Goal: Communication & Community: Participate in discussion

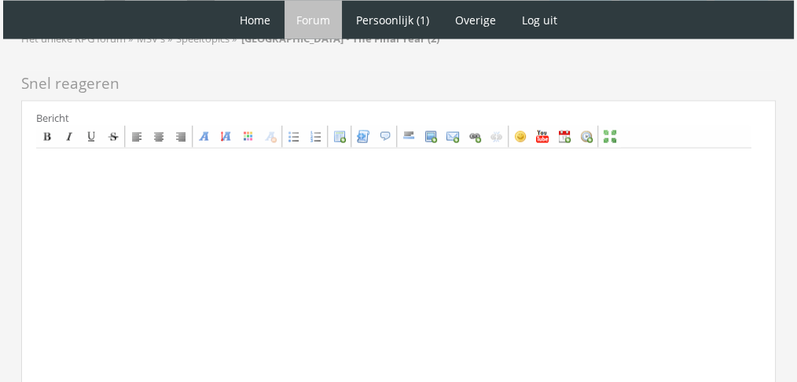
scroll to position [3475, 0]
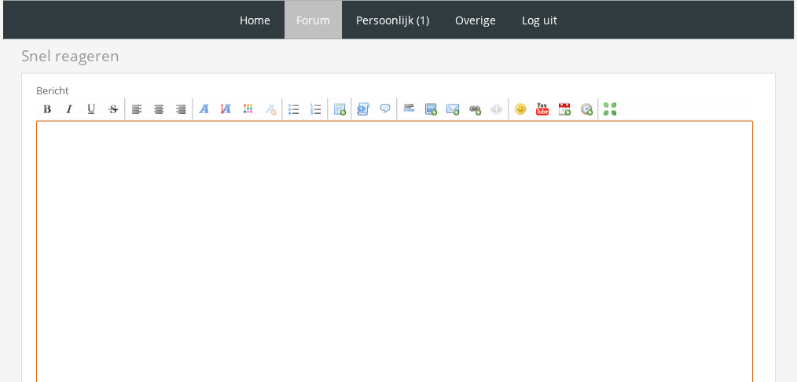
click at [582, 238] on textarea at bounding box center [394, 267] width 717 height 292
paste textarea "‘Met wie ga jij?’ vroeg Joaquin, die aan de kraag van het overhemd frummelde. ‘…"
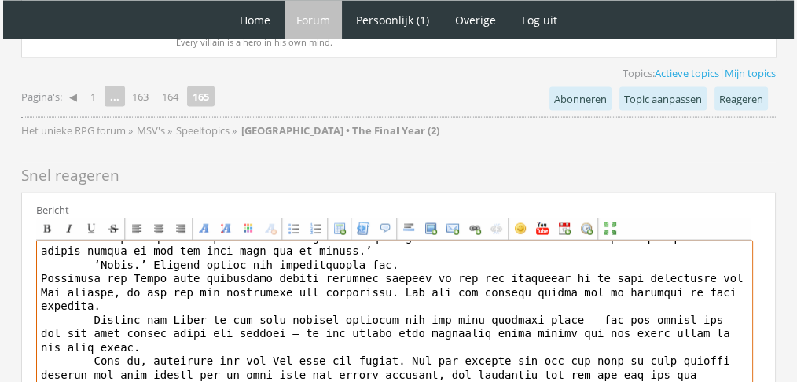
scroll to position [0, 0]
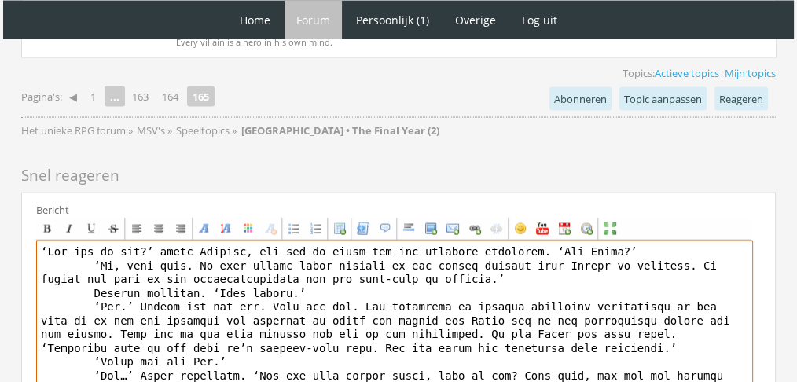
click at [728, 241] on textarea at bounding box center [394, 387] width 717 height 292
click at [56, 241] on textarea at bounding box center [394, 387] width 717 height 292
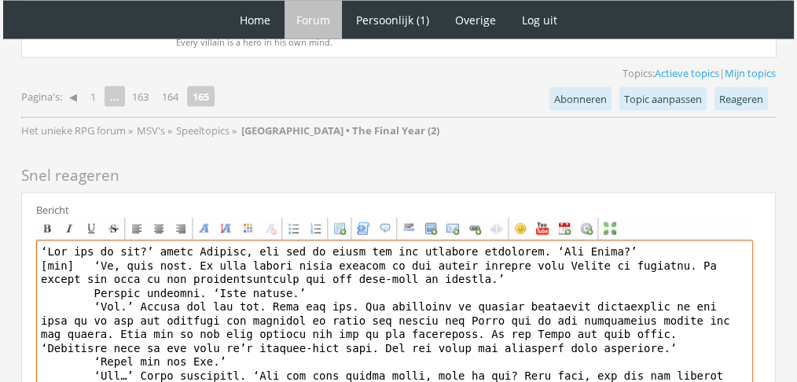
click at [88, 241] on textarea at bounding box center [394, 387] width 717 height 292
drag, startPoint x: 66, startPoint y: 181, endPoint x: 28, endPoint y: 182, distance: 38.5
click at [28, 193] on div "Bericht Bold Italic Underline Strikethrough Align left Center Align right Font …" at bounding box center [398, 375] width 755 height 365
click at [356, 241] on textarea at bounding box center [394, 387] width 717 height 292
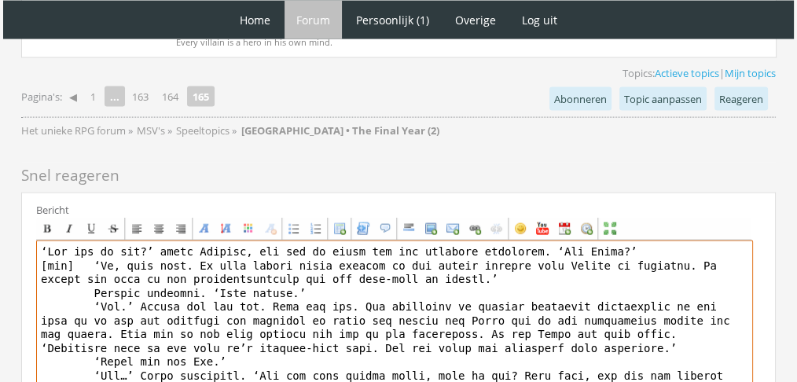
click at [53, 241] on textarea at bounding box center [394, 387] width 717 height 292
paste textarea "[tab"
click at [92, 279] on textarea at bounding box center [394, 387] width 717 height 292
paste textarea "[tab"
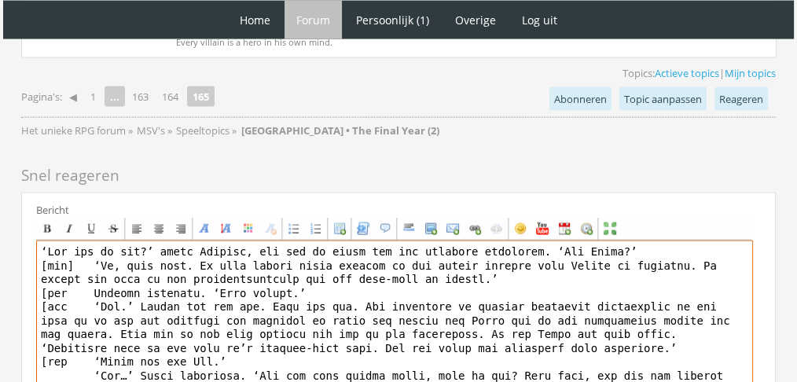
paste textarea "[tab"
click at [75, 241] on textarea at bounding box center [394, 387] width 717 height 292
click at [65, 275] on textarea at bounding box center [394, 387] width 717 height 292
drag, startPoint x: 70, startPoint y: 275, endPoint x: 14, endPoint y: 283, distance: 56.4
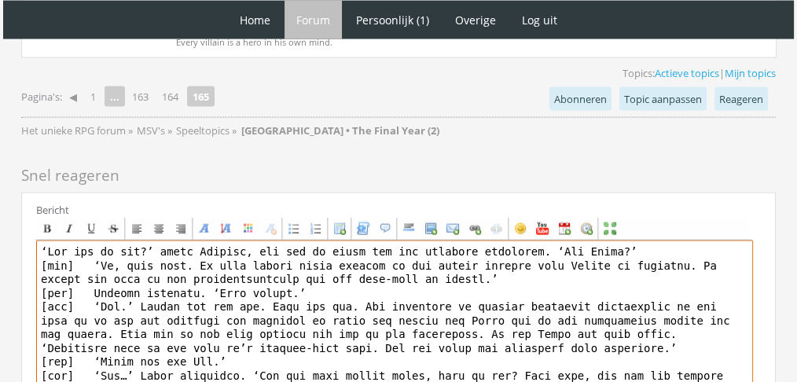
click at [378, 311] on textarea at bounding box center [394, 387] width 717 height 292
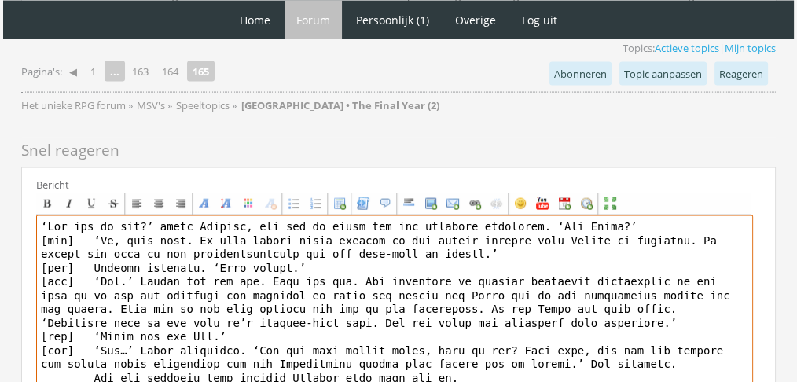
scroll to position [3394, 0]
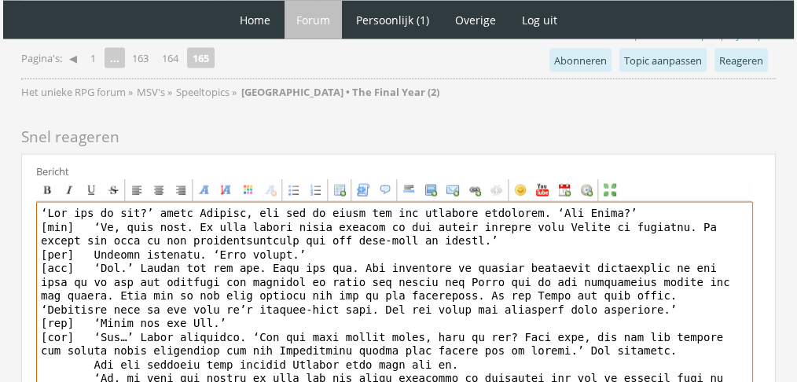
drag, startPoint x: 693, startPoint y: 248, endPoint x: 136, endPoint y: 261, distance: 556.8
click at [136, 261] on textarea at bounding box center [394, 348] width 717 height 292
drag, startPoint x: 695, startPoint y: 253, endPoint x: 135, endPoint y: 266, distance: 560.0
click at [135, 266] on textarea at bounding box center [394, 348] width 717 height 292
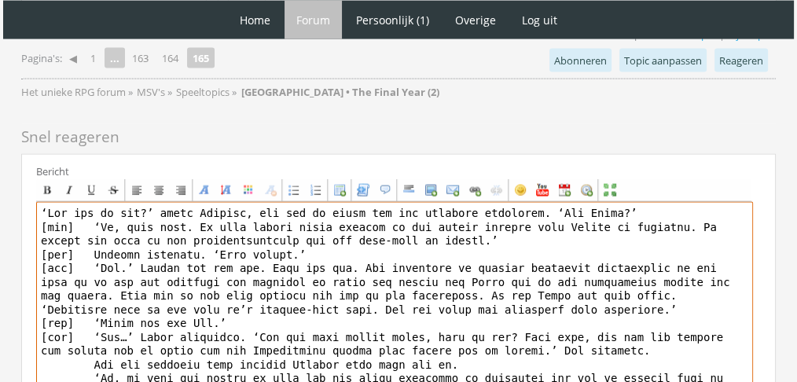
click at [79, 273] on textarea at bounding box center [394, 348] width 717 height 292
paste textarea "[tab]"
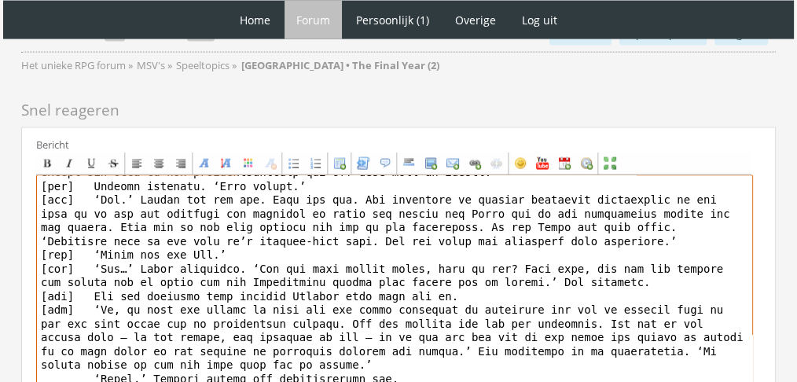
scroll to position [56, 0]
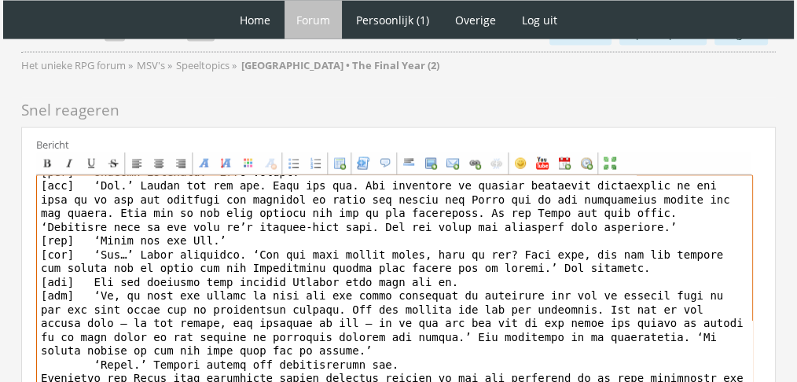
click at [356, 236] on textarea at bounding box center [394, 321] width 717 height 292
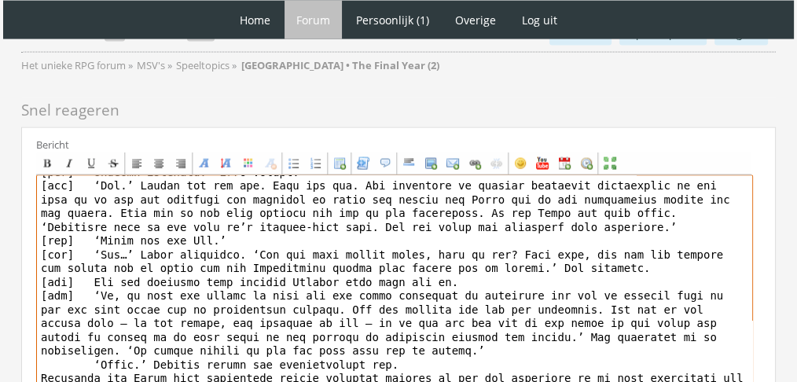
click at [65, 281] on textarea at bounding box center [394, 321] width 717 height 292
paste textarea "[tab]"
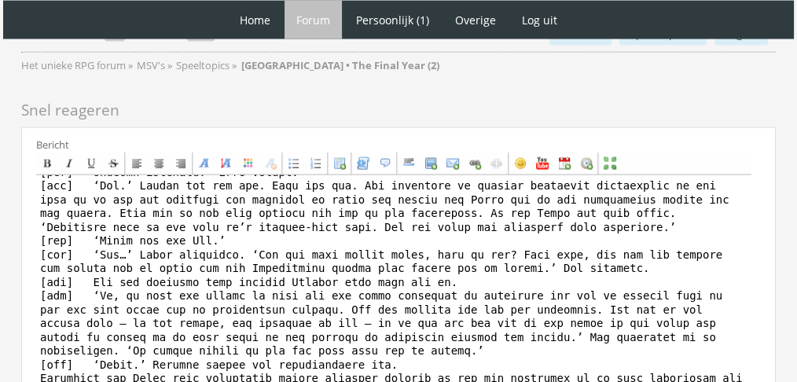
click at [35, 295] on div "Bericht Bold Italic Underline Strikethrough Align left Center Align right Font …" at bounding box center [398, 309] width 755 height 365
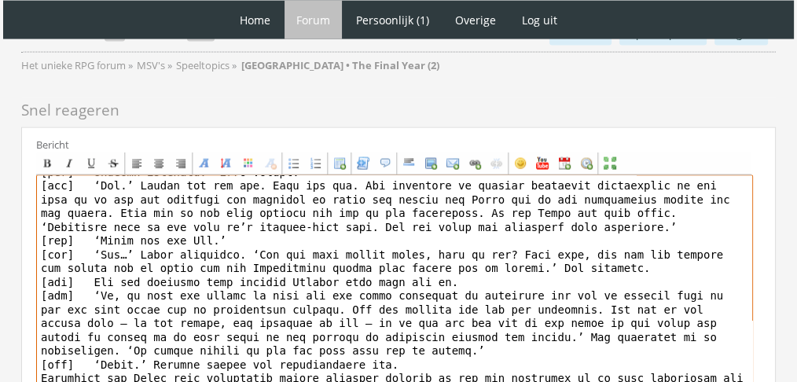
click at [39, 292] on textarea at bounding box center [394, 321] width 717 height 292
paste textarea "[tab]"
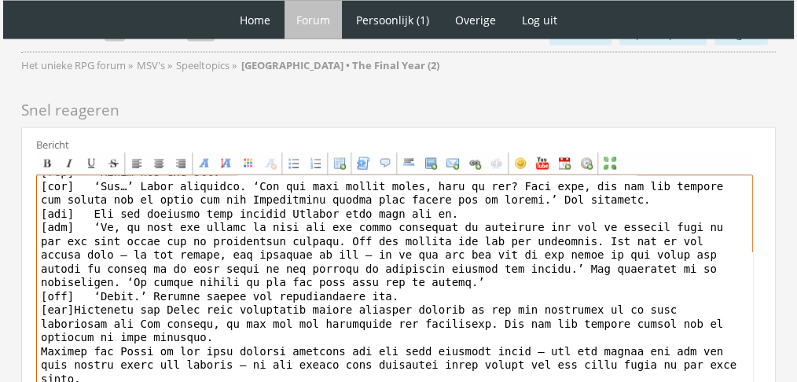
scroll to position [138, 0]
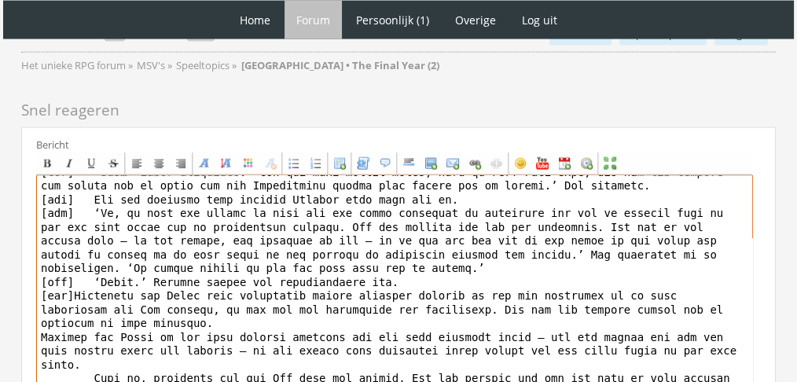
click at [71, 268] on textarea at bounding box center [394, 321] width 717 height 292
paste textarea "[tab]"
click at [50, 305] on textarea at bounding box center [394, 321] width 717 height 292
paste textarea "[tab]"
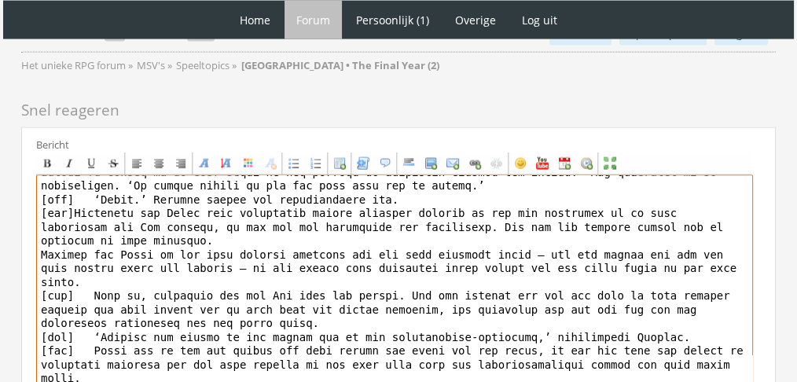
scroll to position [225, 0]
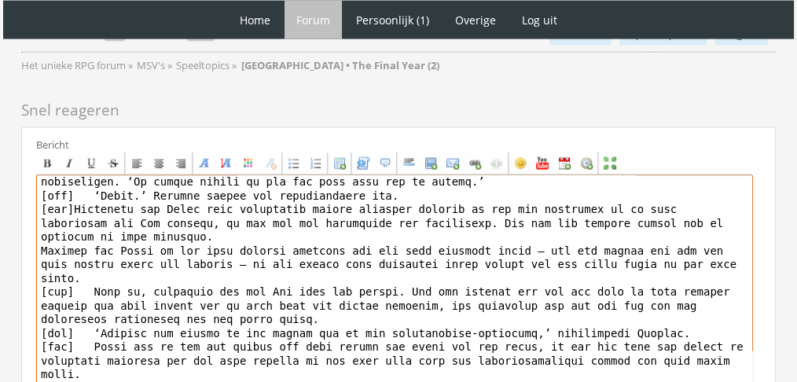
click at [394, 242] on textarea at bounding box center [394, 321] width 717 height 292
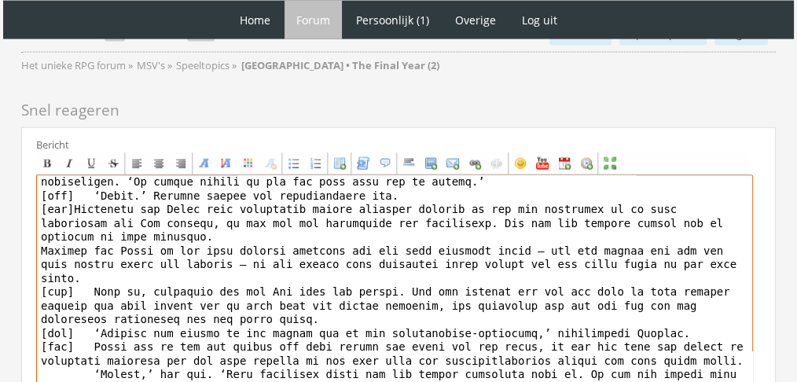
click at [51, 269] on textarea at bounding box center [394, 321] width 717 height 292
paste textarea "[tab]"
click at [67, 281] on textarea at bounding box center [394, 321] width 717 height 292
click at [53, 285] on textarea at bounding box center [394, 321] width 717 height 292
paste textarea "[tab]"
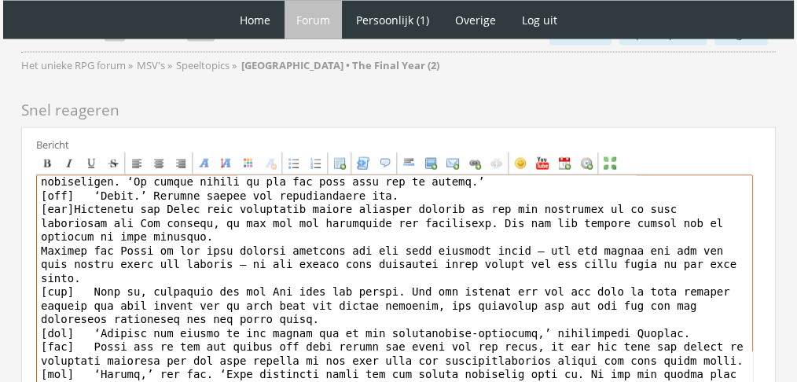
paste textarea "[tab]"
click at [64, 332] on textarea at bounding box center [394, 321] width 717 height 292
paste textarea "[tab]"
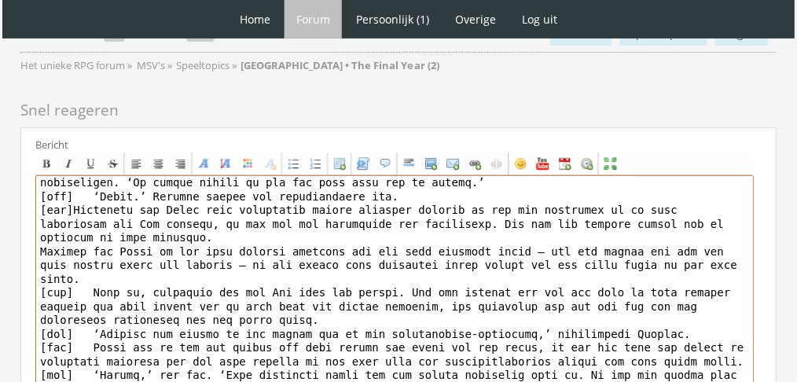
scroll to position [3420, 0]
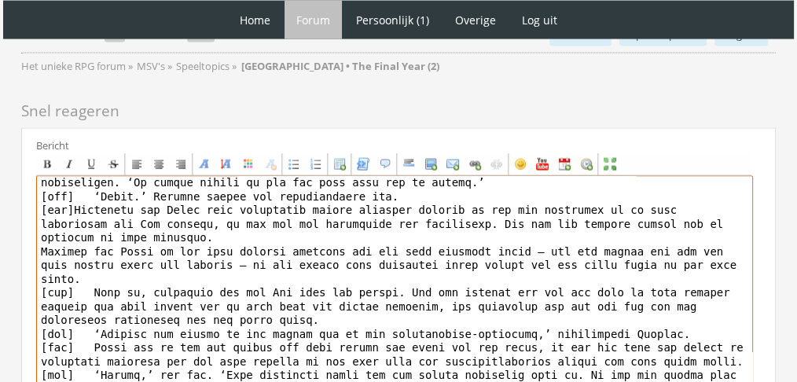
drag, startPoint x: 757, startPoint y: 322, endPoint x: 749, endPoint y: 262, distance: 60.3
click at [749, 262] on div "Bericht Bold Italic Underline Strikethrough Align left Center Align right Font …" at bounding box center [401, 302] width 730 height 329
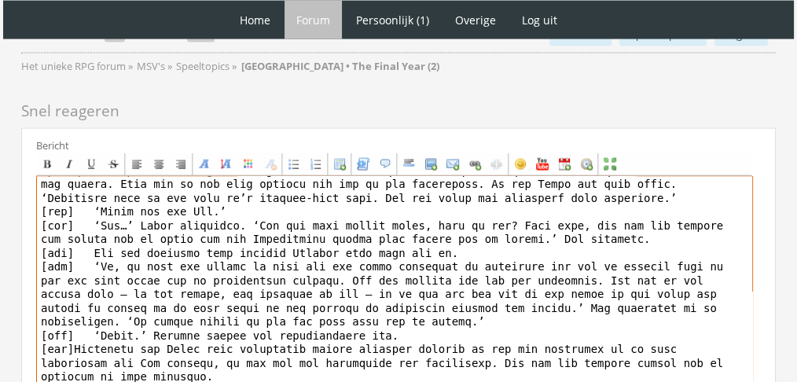
scroll to position [0, 0]
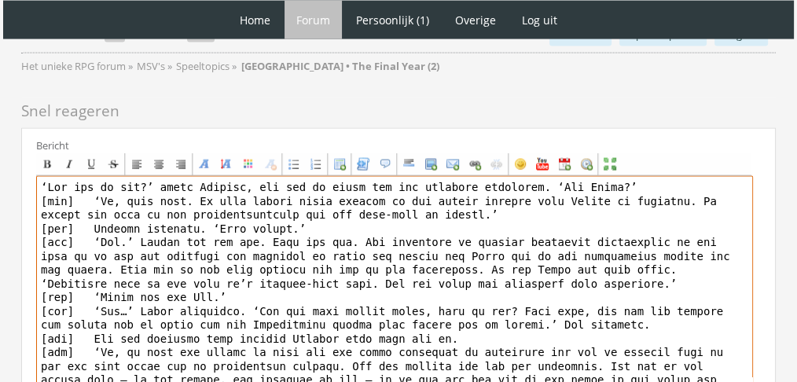
click at [45, 176] on textarea at bounding box center [394, 322] width 717 height 292
paste textarea "[b][font="Book Antiqua"][size="6"][color=#FFB8FD]A[/color][color=#FAAEFD]l[/col…"
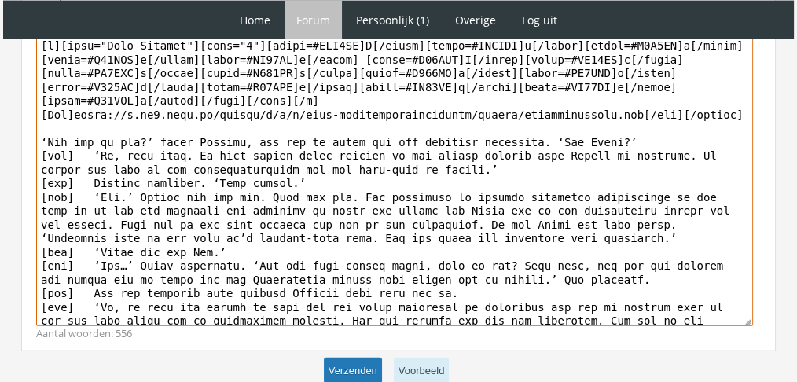
type textarea "[b][font="Book Antiqua"][size="6"][color=#FFB8FD]A[/color][color=#FAAEFD]l[/col…"
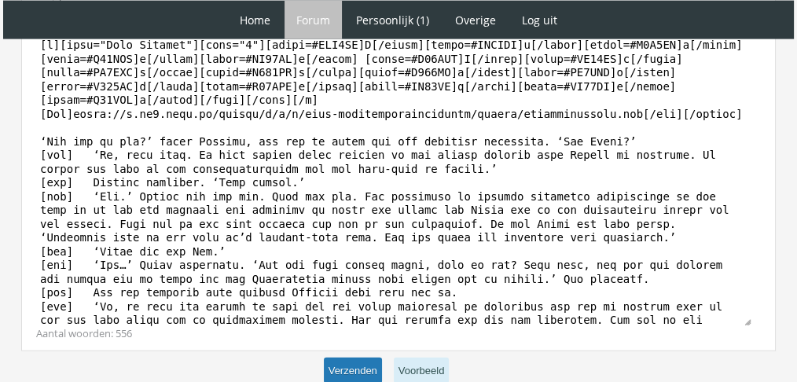
scroll to position [3560, 0]
click at [366, 359] on button "Verzenden" at bounding box center [353, 372] width 58 height 26
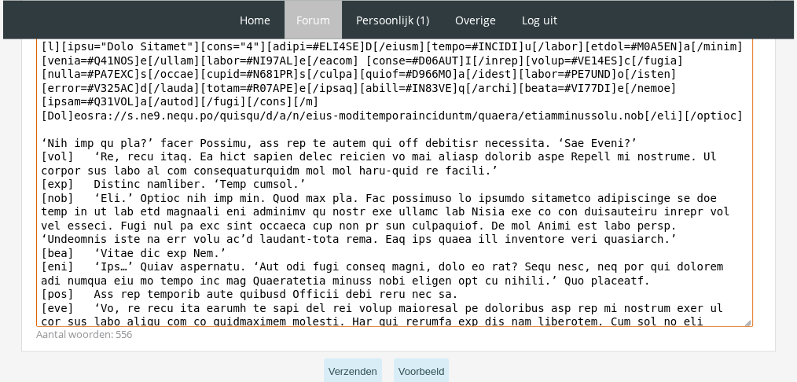
scroll to position [3561, 0]
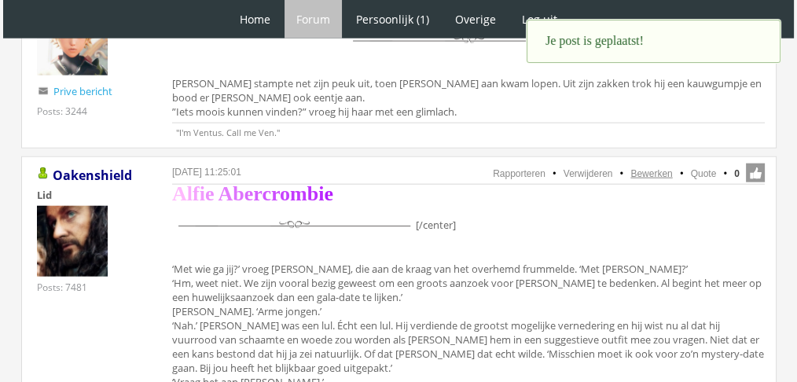
click at [644, 168] on link "Bewerken" at bounding box center [652, 173] width 42 height 11
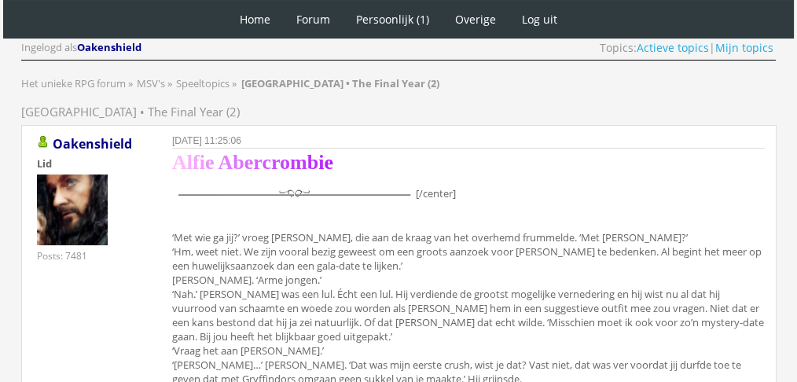
scroll to position [741, 0]
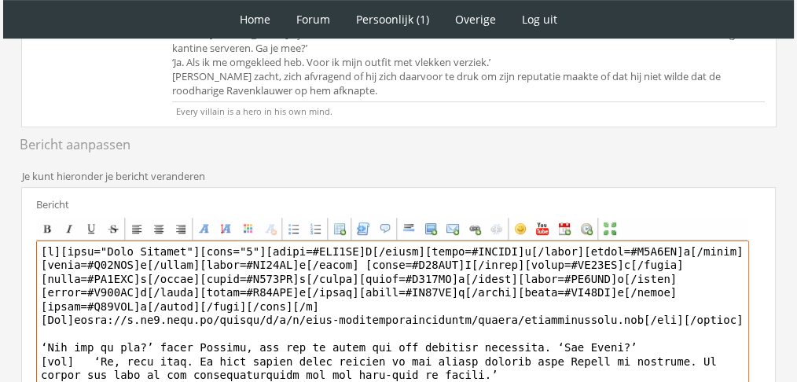
click at [41, 241] on textarea at bounding box center [392, 387] width 713 height 292
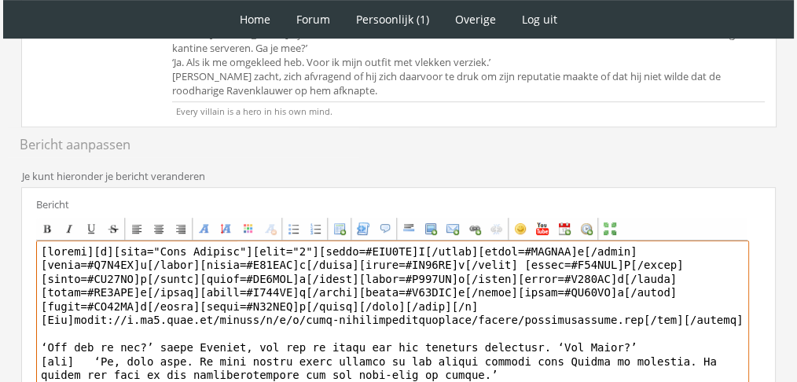
scroll to position [999, 0]
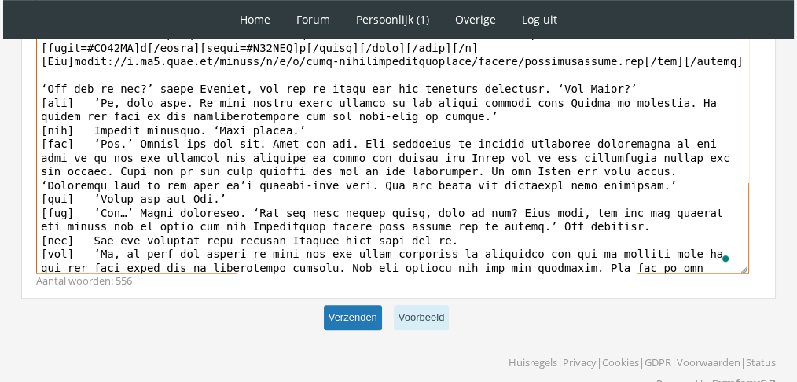
type textarea "[center][b][font="Book Antiqua"][size="6"][color=#FFB8FD]A[/color][color=#FAAEF…"
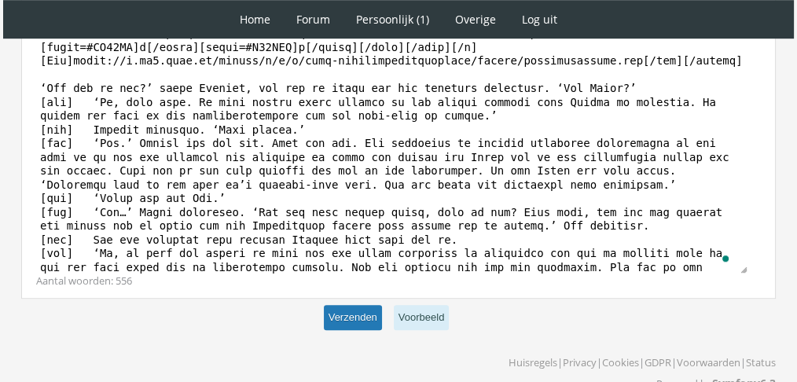
scroll to position [999, 0]
click at [344, 306] on button "Verzenden" at bounding box center [353, 319] width 58 height 26
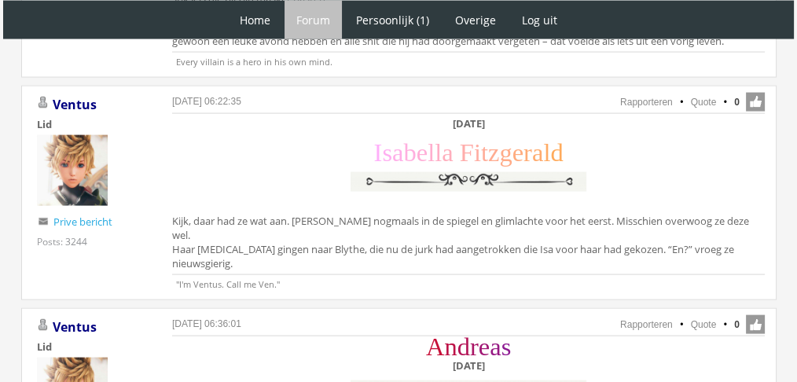
scroll to position [3329, 0]
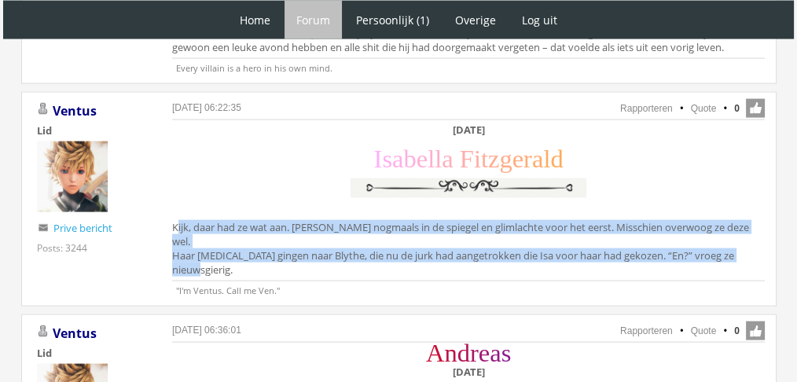
drag, startPoint x: 167, startPoint y: 137, endPoint x: 771, endPoint y: 181, distance: 606.2
click at [771, 181] on div "28 september 2025 om 06:22:35 Rapporteren Quote 0 Acties: Rapporteren Quote Ven…" at bounding box center [399, 199] width 756 height 215
copy div "Kijk, daar had ze wat aan. Isabella keek nogmaals in de spiegel en glimlachte v…"
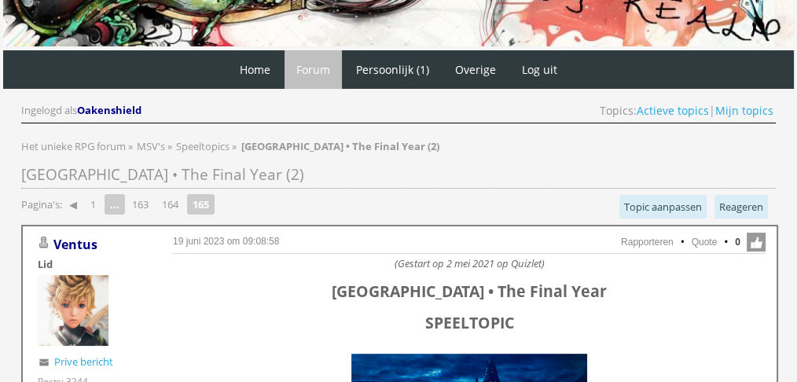
scroll to position [0, 0]
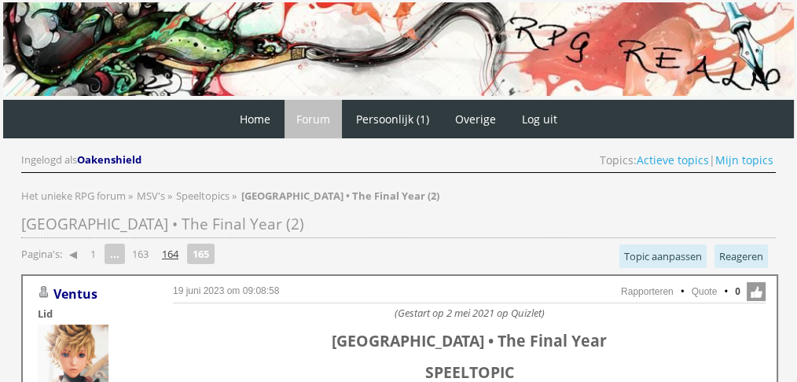
click at [167, 260] on link "164" at bounding box center [170, 254] width 29 height 22
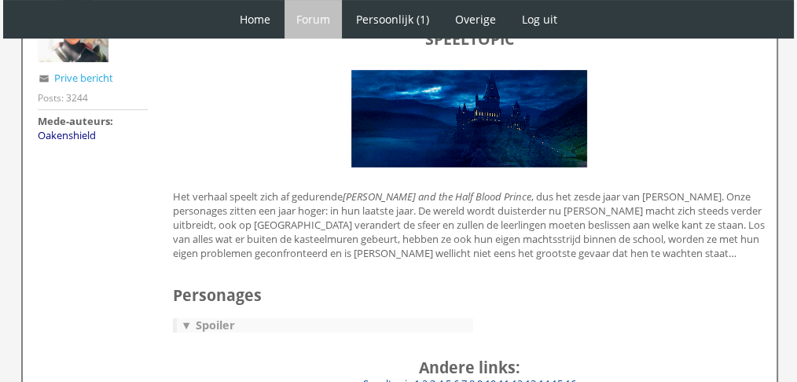
drag, startPoint x: 0, startPoint y: 0, endPoint x: 804, endPoint y: 407, distance: 901.2
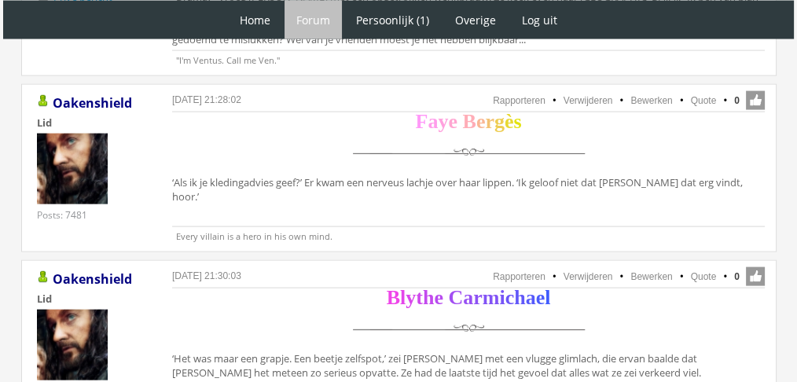
scroll to position [3401, 0]
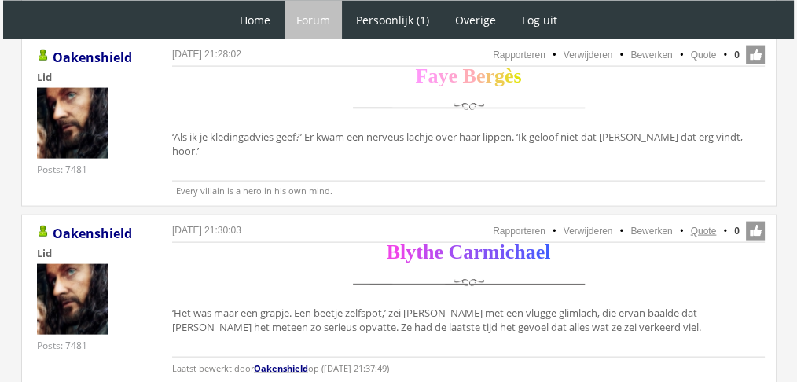
click at [701, 226] on link "Quote" at bounding box center [704, 231] width 26 height 11
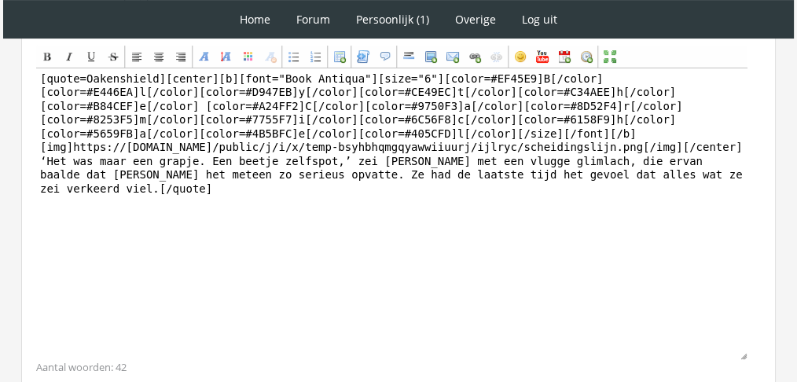
scroll to position [389, 0]
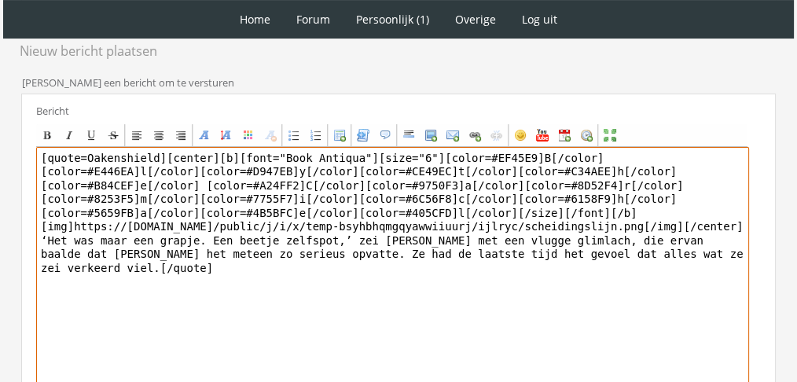
click at [500, 245] on textarea "[quote=Oakenshield][center][b][font="Book Antiqua"][size="6"][color=#EF45E9]B[/…" at bounding box center [392, 293] width 713 height 292
paste textarea "Blythe keek naar beneden. Ze… wist niet zo goed wat ze van de jurk vond. Was he…"
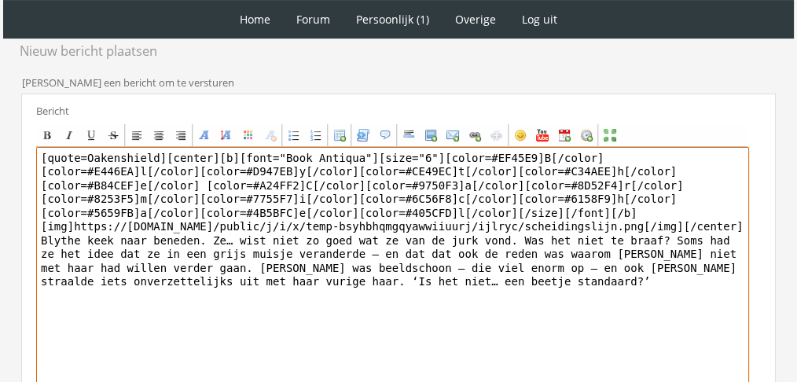
drag, startPoint x: 157, startPoint y: 157, endPoint x: 0, endPoint y: 112, distance: 163.5
click at [0, 112] on div "1 Home Forum Forum index Actieve topics Mijn topics Persoonlijk (1) Profiel Pri…" at bounding box center [398, 95] width 797 height 969
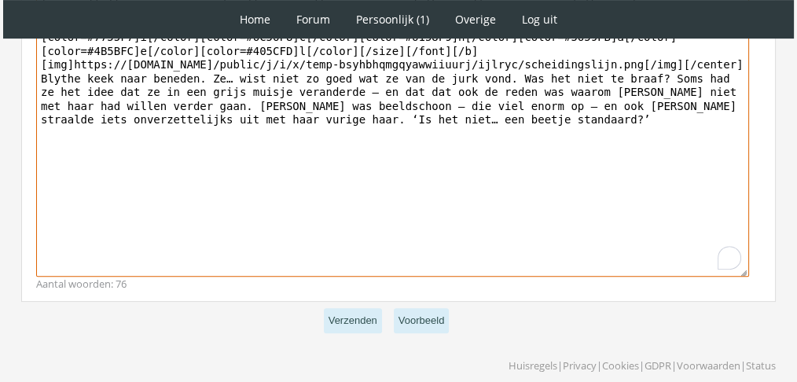
scroll to position [560, 0]
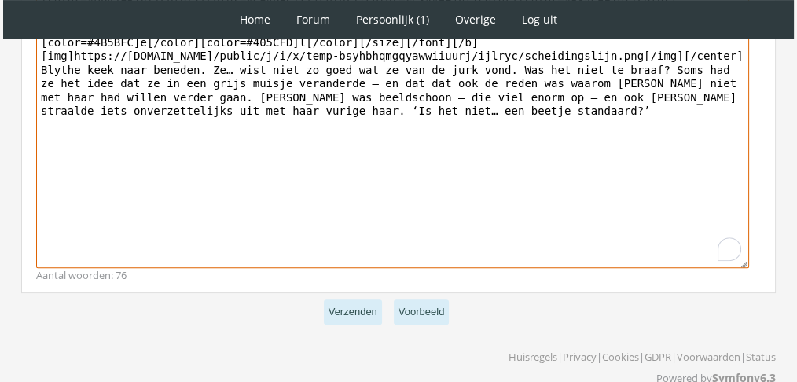
type textarea "[center][b][font="Book Antiqua"][size="6"][color=#EF45E9]B[/color][color=#E446E…"
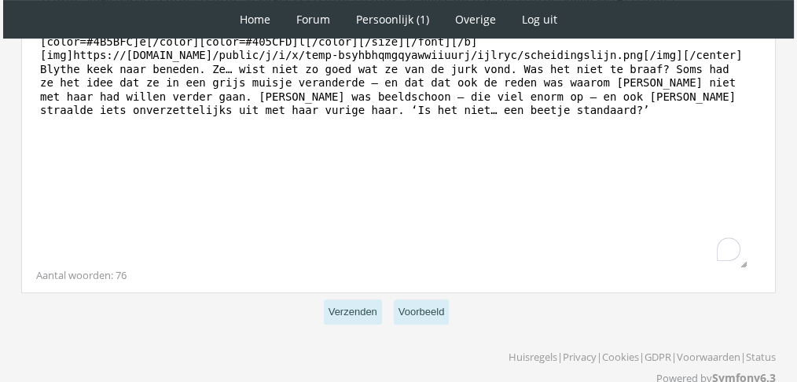
scroll to position [559, 0]
drag, startPoint x: 363, startPoint y: 290, endPoint x: 353, endPoint y: 303, distance: 16.2
click at [353, 303] on p "Verzenden Voorbeeld" at bounding box center [398, 313] width 755 height 39
click at [353, 303] on button "Verzenden" at bounding box center [353, 313] width 58 height 26
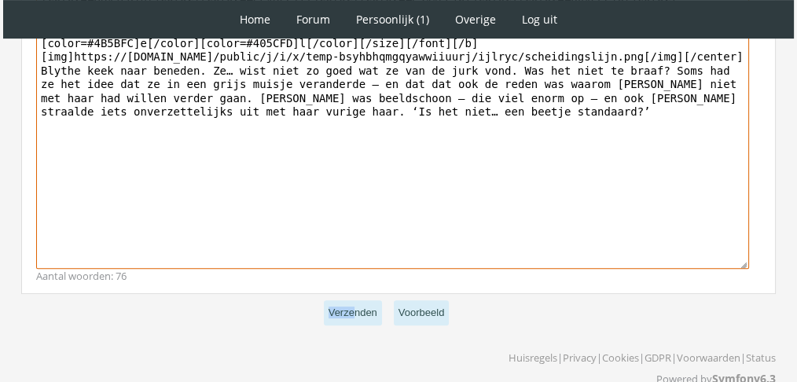
scroll to position [560, 0]
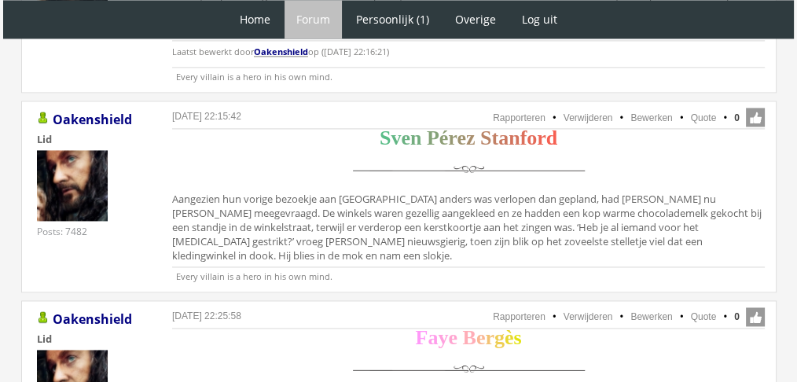
scroll to position [2374, 0]
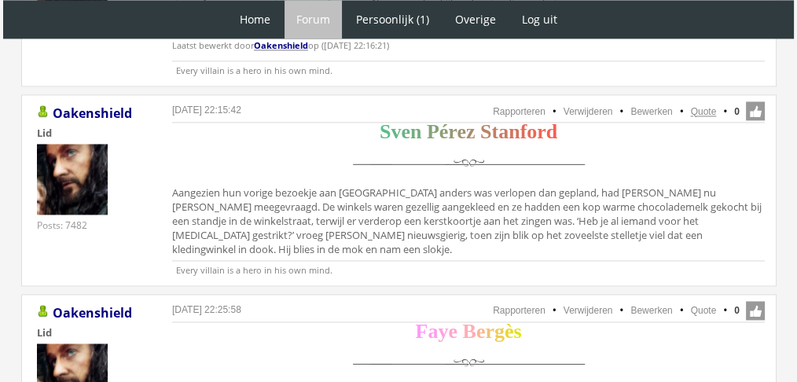
click at [699, 106] on link "Quote" at bounding box center [704, 111] width 26 height 11
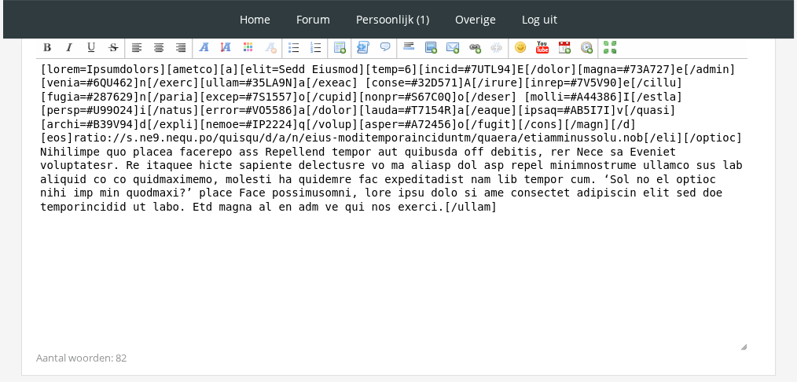
scroll to position [531, 0]
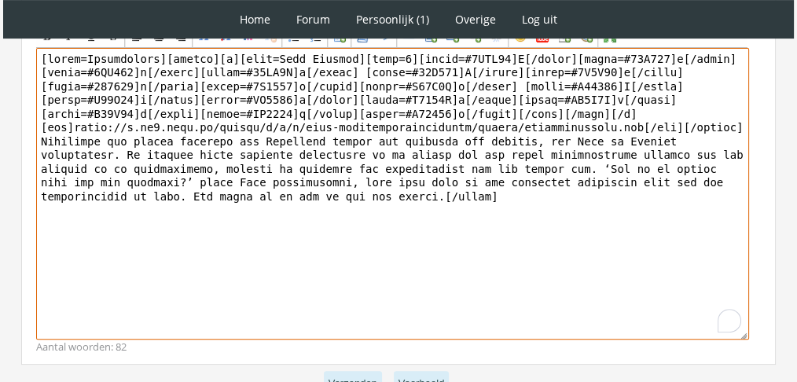
drag, startPoint x: 394, startPoint y: 245, endPoint x: 6, endPoint y: 138, distance: 402.1
click at [6, 138] on div "RPG Realm Ingelogd als Oakenshield Topics: Actieve topics | Mijn topics Het uni…" at bounding box center [398, 34] width 785 height 888
paste textarea "‘Ik weet het niet,’ gaf [PERSON_NAME] toe. ‘De vorige keer vroeg hij mij mee na…"
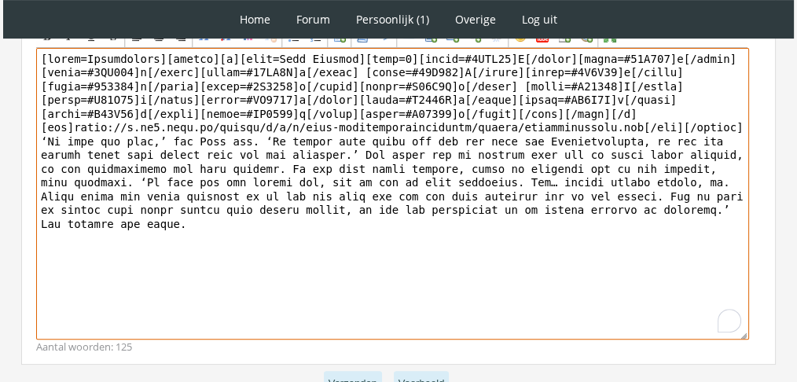
drag, startPoint x: 151, startPoint y: 59, endPoint x: 0, endPoint y: 35, distance: 152.9
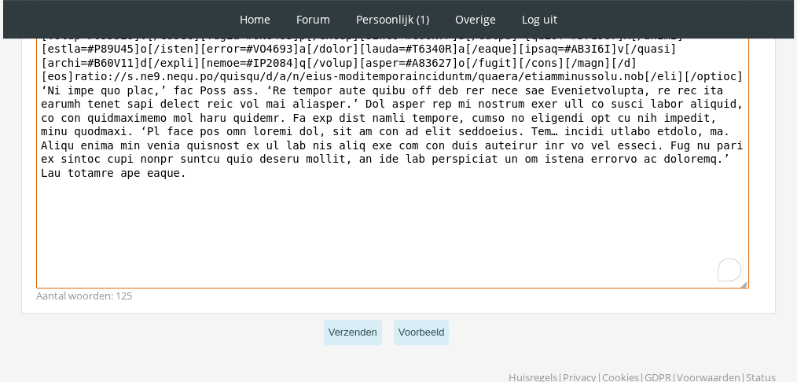
scroll to position [624, 0]
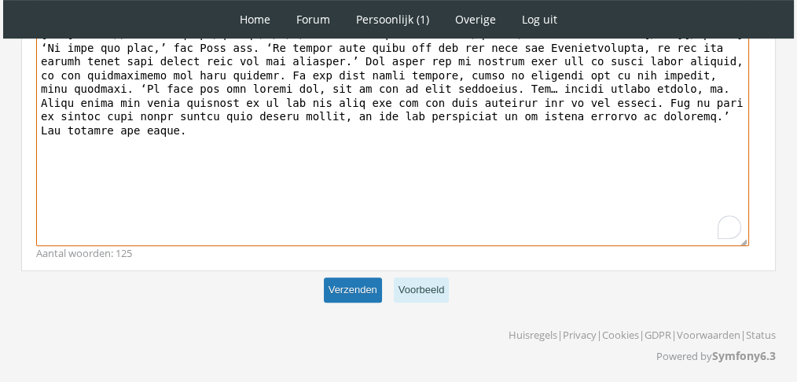
type textarea "[loremi][d][sita=Cons Adipisc][elit=2][seddo=#2EIU30]T[/incid][utlab=#76E613]d[…"
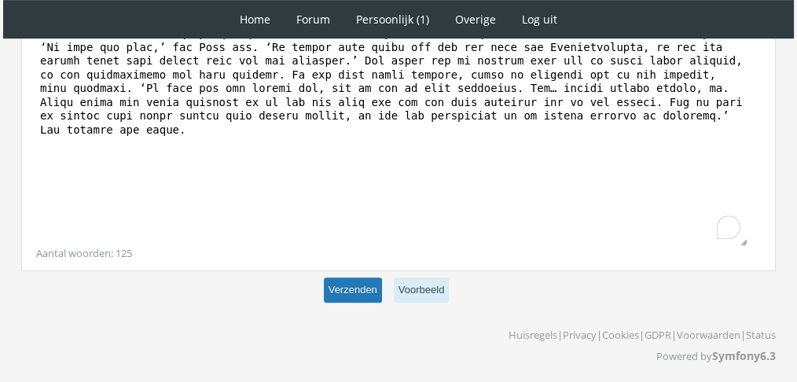
click at [352, 290] on button "Verzenden" at bounding box center [353, 291] width 58 height 26
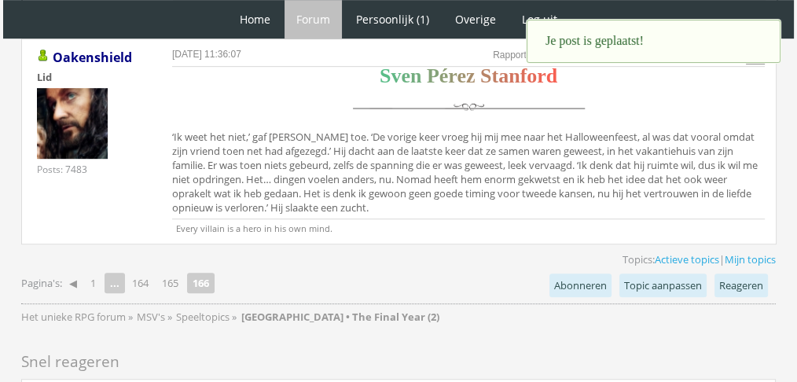
scroll to position [868, 0]
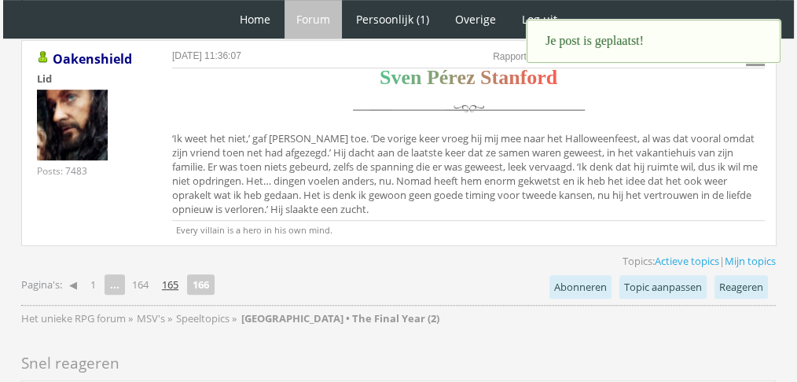
click at [164, 285] on link "165" at bounding box center [170, 285] width 29 height 22
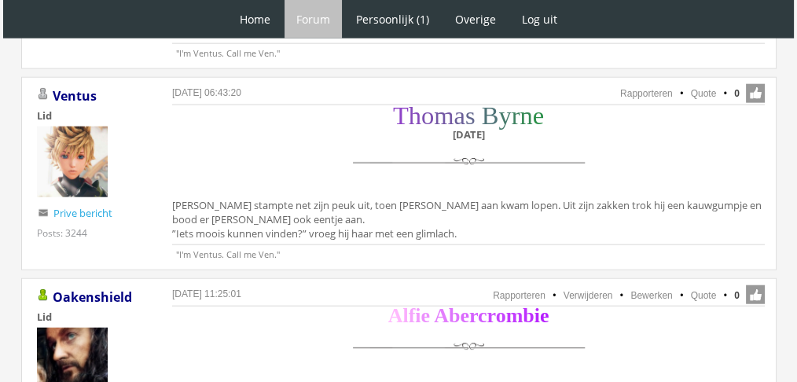
scroll to position [3832, 0]
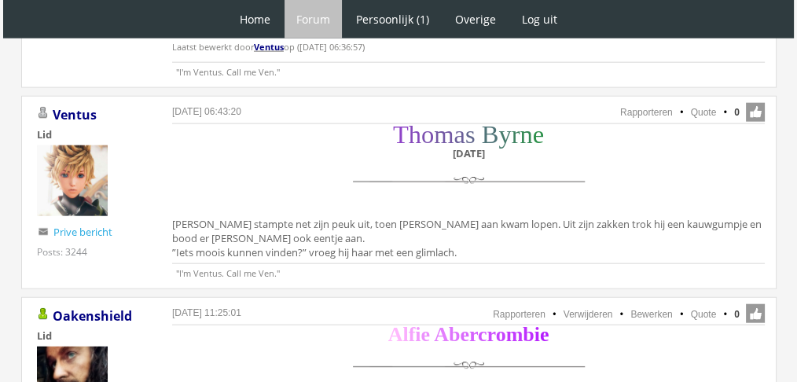
drag, startPoint x: 479, startPoint y: 151, endPoint x: 158, endPoint y: 124, distance: 321.9
click at [158, 124] on div "[DATE] 06:43:20 Rapporteren Quote 0 Acties: Rapporteren Quote [GEOGRAPHIC_DATA]…" at bounding box center [399, 193] width 756 height 194
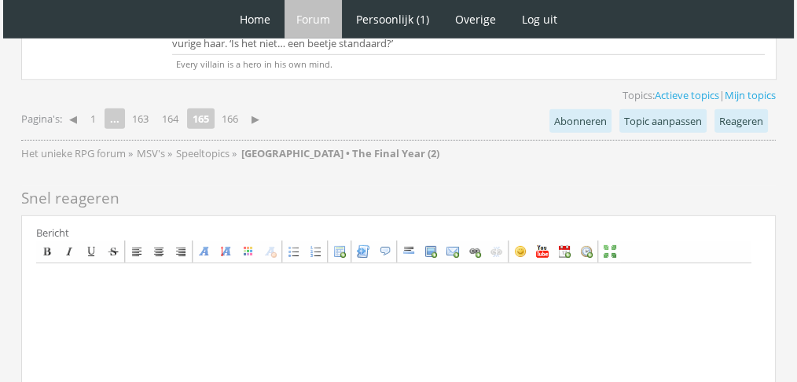
scroll to position [4846, 0]
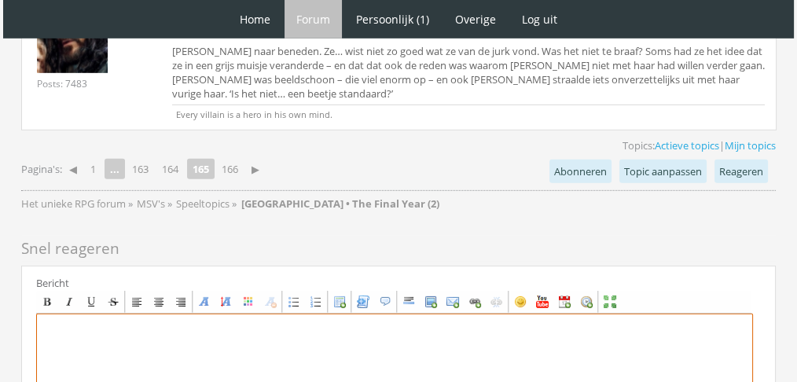
paste textarea "‘Hé, ja.’ Ze beantwoordde automatisch zijn glimlach met de hare en sloeg met ee…"
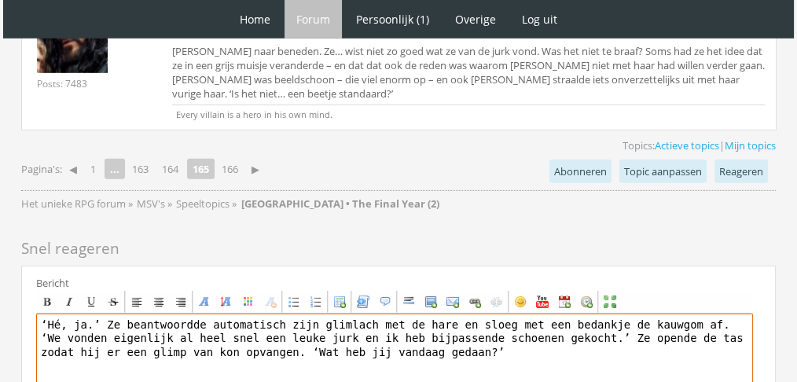
paste textarea "[center][b][font="Book Antiqua"][size="6"][color=#FF99F8]F[/color][color=#FF9DE…"
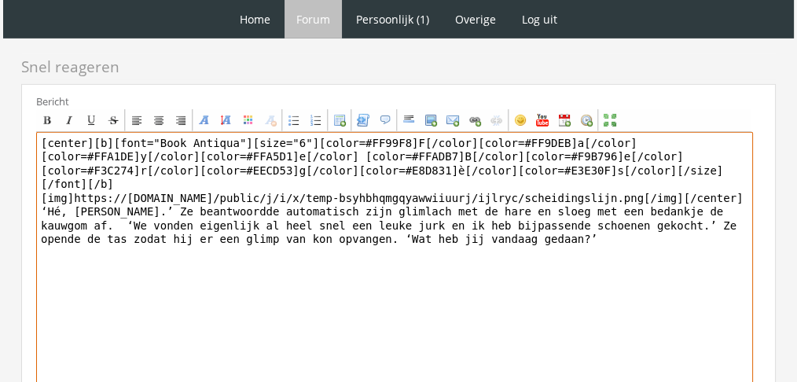
scroll to position [5059, 0]
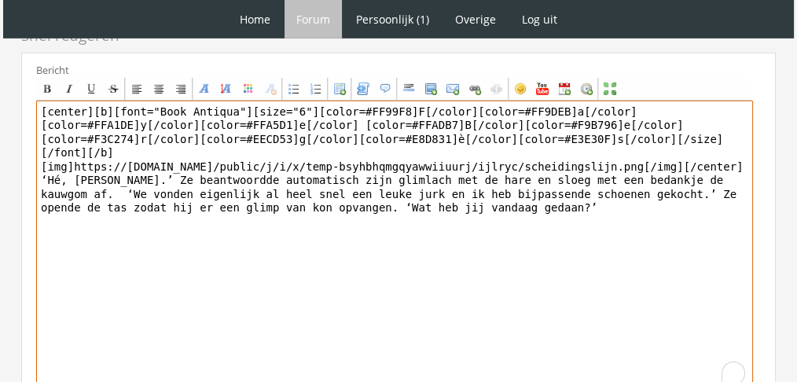
type textarea "[center][b][font="Book Antiqua"][size="6"][color=#FF99F8]F[/color][color=#FF9DE…"
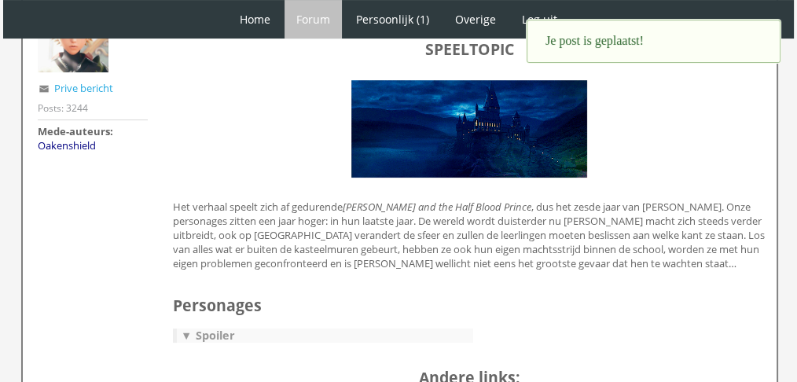
scroll to position [315, 0]
